Goal: Task Accomplishment & Management: Manage account settings

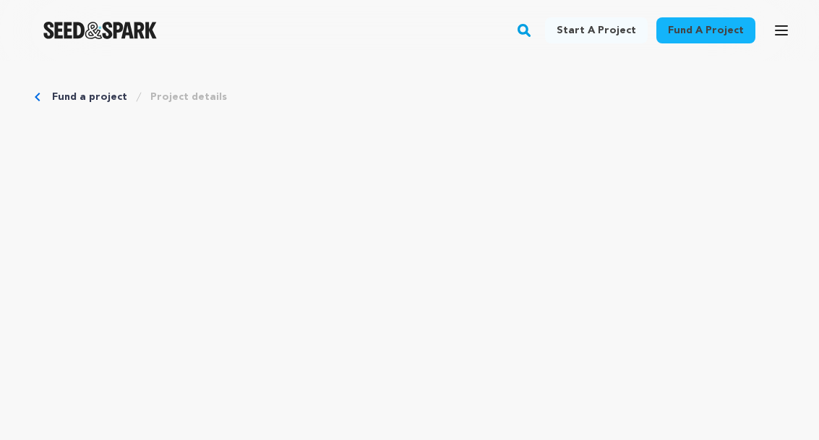
scroll to position [507, 0]
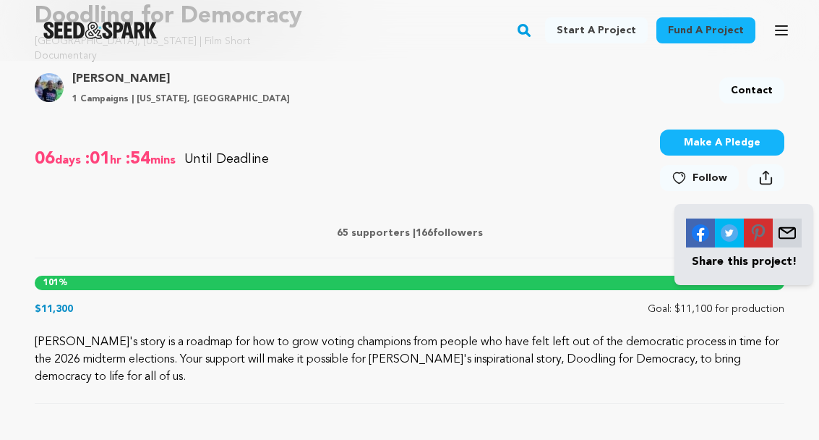
click at [585, 200] on div "06 days :01 hr :54 mins Until Deadline 101% $11,300" at bounding box center [410, 162] width 750 height 82
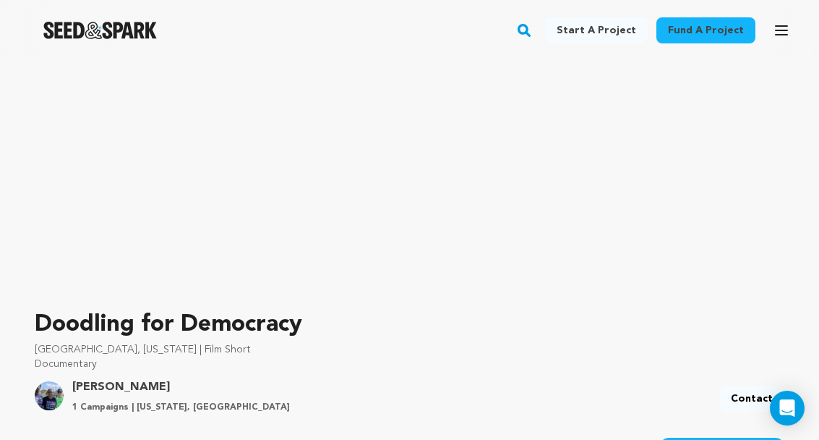
scroll to position [0, 0]
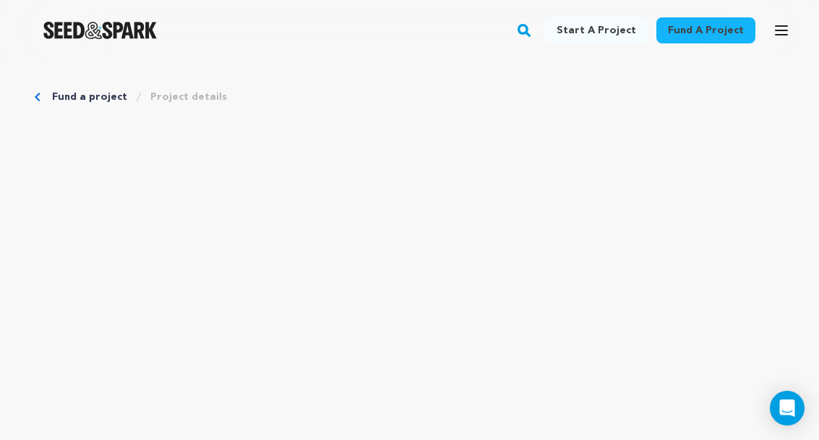
click at [787, 32] on icon "button" at bounding box center [781, 30] width 17 height 17
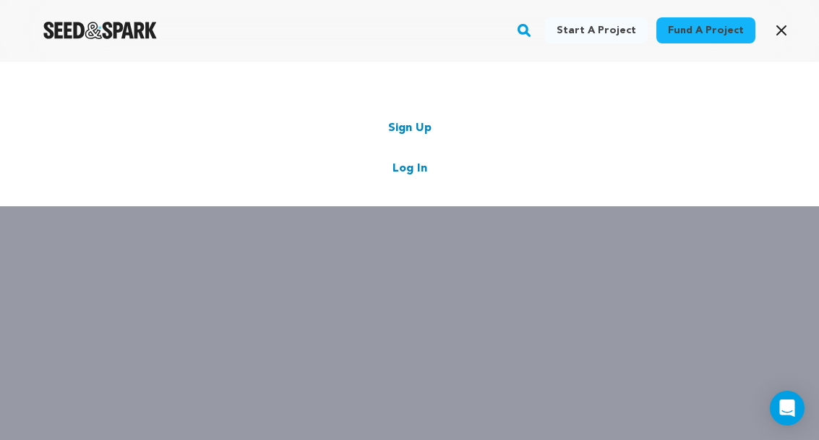
click at [423, 169] on link "Log In" at bounding box center [410, 168] width 35 height 17
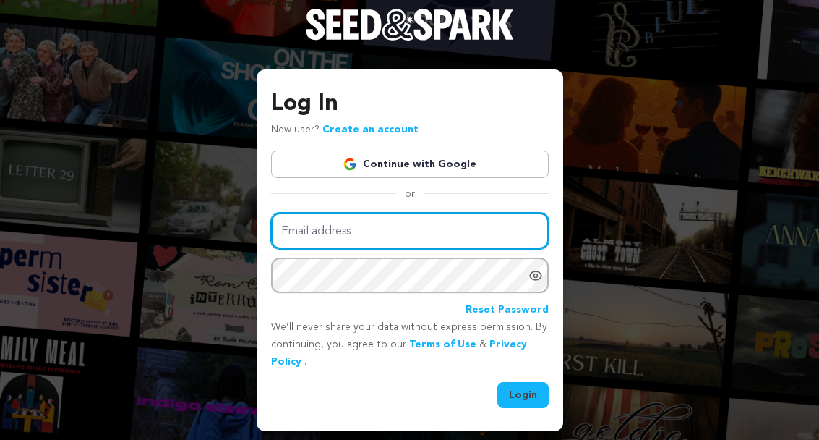
type input "[EMAIL_ADDRESS][DOMAIN_NAME]"
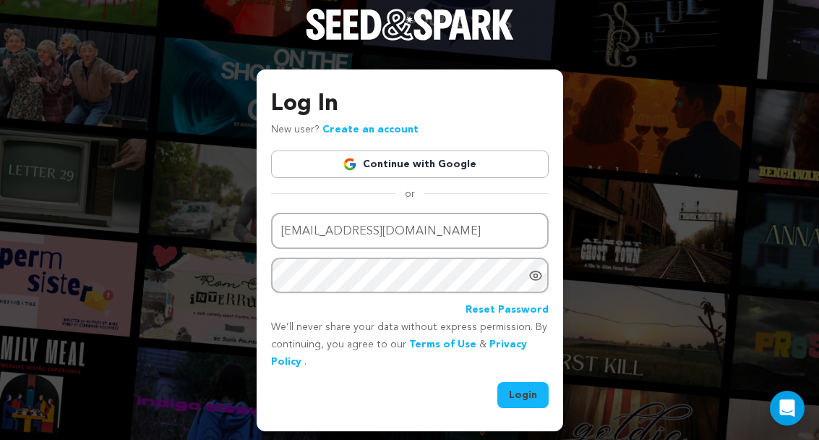
click at [536, 408] on button "Login" at bounding box center [522, 395] width 51 height 26
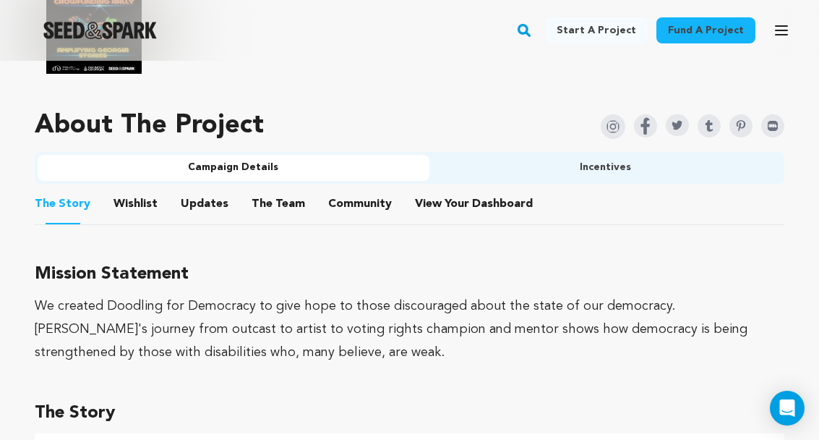
scroll to position [1075, 0]
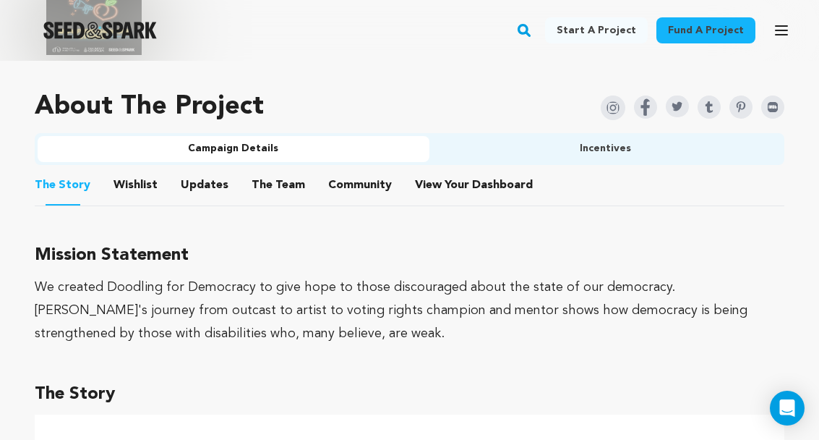
click at [787, 30] on icon "button" at bounding box center [782, 30] width 12 height 9
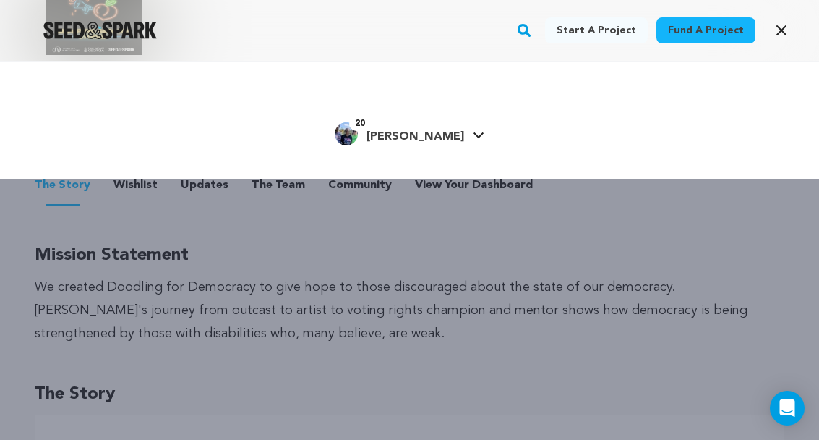
click at [454, 142] on link "20 Linda H. Linda H." at bounding box center [410, 132] width 150 height 26
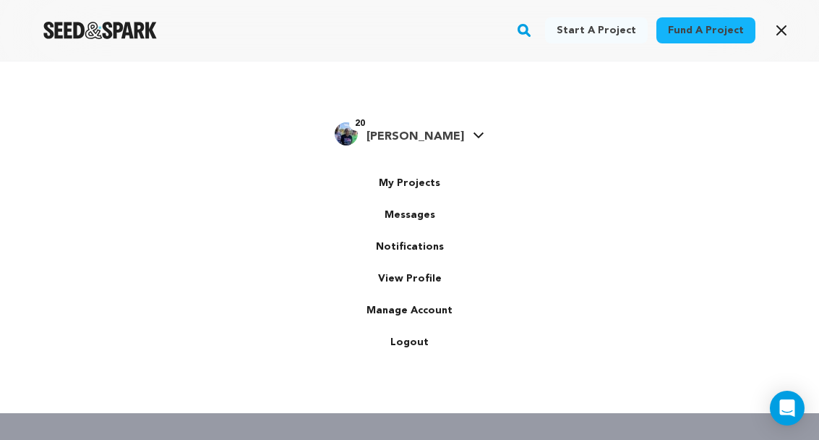
click at [437, 192] on link "My Projects" at bounding box center [410, 183] width 162 height 32
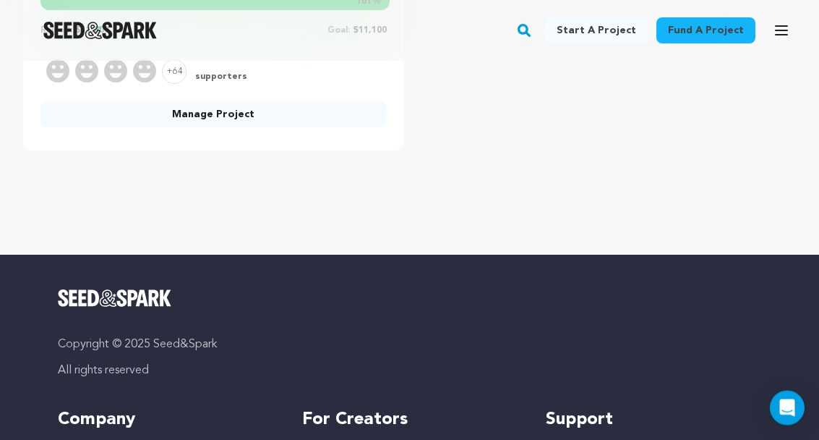
scroll to position [591, 0]
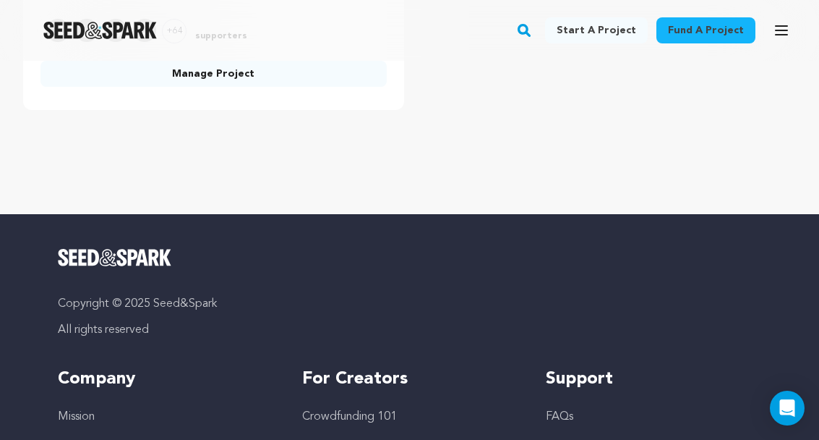
click at [215, 77] on link "Manage Project" at bounding box center [213, 74] width 346 height 26
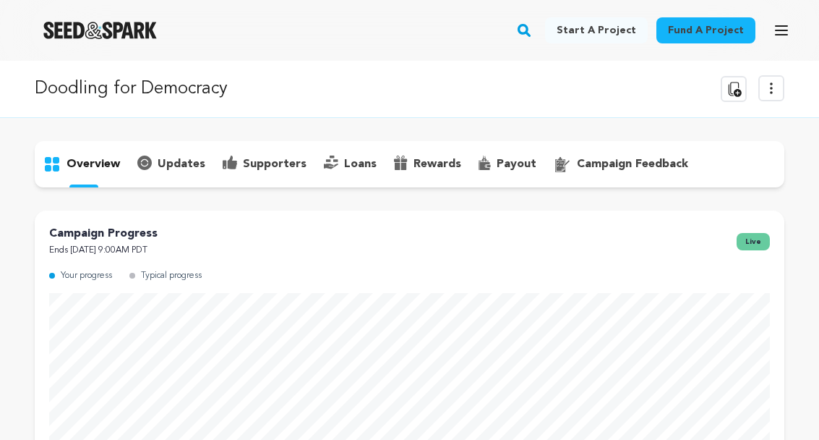
click at [737, 93] on icon at bounding box center [733, 88] width 17 height 17
